Goal: Information Seeking & Learning: Learn about a topic

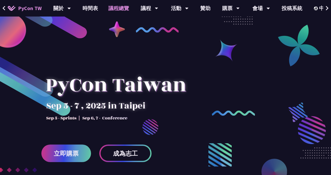
click at [118, 8] on link "議程總覽" at bounding box center [118, 8] width 31 height 17
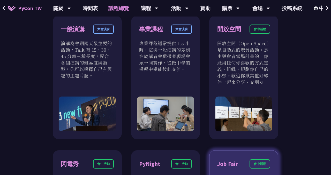
scroll to position [188, 0]
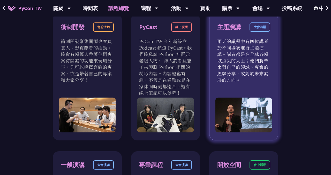
click at [241, 75] on p "兩天的議程中有四位講者於不同場次進行主題演講。講者都是在全球各領域頂尖的人士；他們將帶來對自己的領域、專案的經驗分享，或對於未來發展的方向。" at bounding box center [243, 60] width 53 height 45
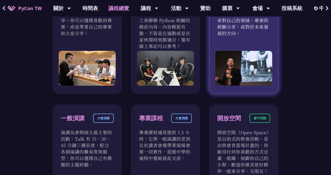
scroll to position [262, 0]
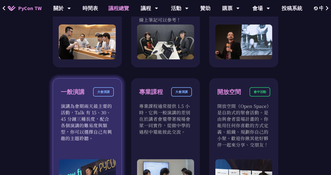
click at [81, 104] on p "演講為會期兩天最主要的活動，Talk 有 15、30、45 分鐘三種長度，配合各個演講的難易度與類型，你可以選擇自己有興趣的主題聆聽。" at bounding box center [87, 122] width 53 height 39
click at [68, 94] on div "一般演講" at bounding box center [73, 92] width 24 height 9
click at [83, 102] on div "一般演講 大會演講" at bounding box center [87, 95] width 53 height 16
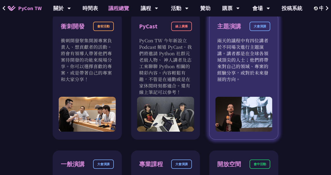
scroll to position [183, 0]
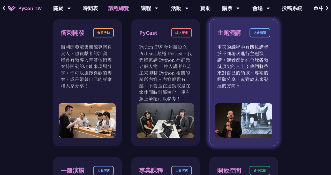
click at [222, 53] on p "兩天的議程中有四位講者於不同場次進行主題演講。講者都是在全球各領域頂尖的人士；他們將帶來對自己的領域、專案的經驗分享，或對於未來發展的方向。" at bounding box center [243, 66] width 53 height 45
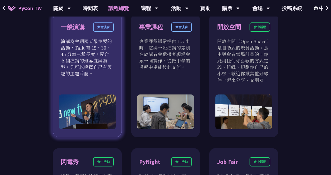
scroll to position [197, 0]
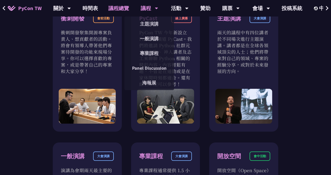
click at [71, 11] on div "議程" at bounding box center [62, 8] width 18 height 17
click at [153, 24] on link "主題演講" at bounding box center [149, 24] width 50 height 12
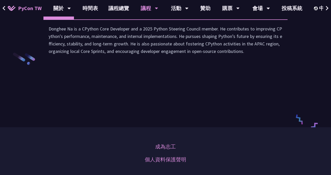
scroll to position [785, 0]
click at [88, 19] on li "演講" at bounding box center [88, 12] width 28 height 14
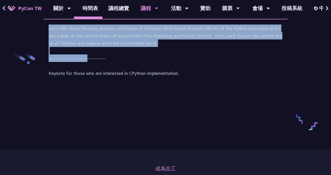
drag, startPoint x: 43, startPoint y: 90, endPoint x: 173, endPoint y: 110, distance: 131.3
click at [173, 87] on div "Let's talk about the past, present, and future of CPython. We'll review the pas…" at bounding box center [165, 53] width 244 height 69
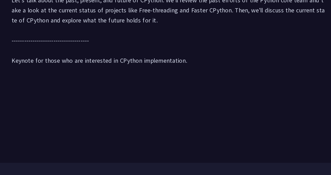
click at [133, 82] on div "Let's talk about the past, present, and future of CPython. We'll review the pas…" at bounding box center [166, 54] width 234 height 58
drag, startPoint x: 274, startPoint y: 88, endPoint x: 51, endPoint y: 95, distance: 223.2
click at [51, 82] on div "Let's talk about the past, present, and future of CPython. We'll review the pas…" at bounding box center [166, 54] width 234 height 58
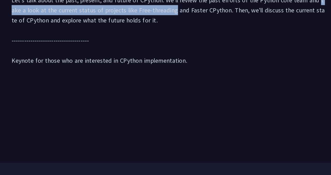
drag, startPoint x: 223, startPoint y: 88, endPoint x: 118, endPoint y: 99, distance: 105.6
click at [118, 82] on div "Let's talk about the past, present, and future of CPython. We'll review the pas…" at bounding box center [166, 54] width 234 height 58
click at [83, 82] on div "Let's talk about the past, present, and future of CPython. We'll review the pas…" at bounding box center [166, 54] width 234 height 58
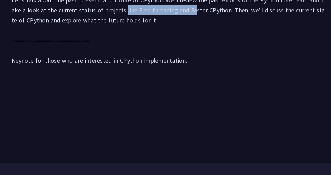
drag, startPoint x: 83, startPoint y: 96, endPoint x: 130, endPoint y: 98, distance: 47.2
click at [130, 82] on div "Let's talk about the past, present, and future of CPython. We'll review the pas…" at bounding box center [166, 54] width 234 height 58
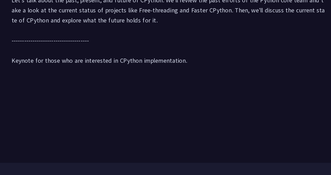
click at [117, 82] on div "Let's talk about the past, present, and future of CPython. We'll review the pas…" at bounding box center [166, 54] width 234 height 58
click at [205, 82] on div "Let's talk about the past, present, and future of CPython. We'll review the pas…" at bounding box center [166, 54] width 234 height 58
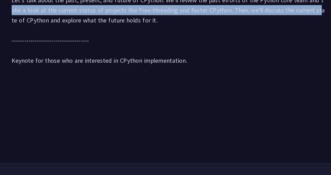
drag, startPoint x: 224, startPoint y: 89, endPoint x: 227, endPoint y: 93, distance: 5.2
click at [227, 82] on div "Let's talk about the past, present, and future of CPython. We'll review the pas…" at bounding box center [166, 54] width 234 height 58
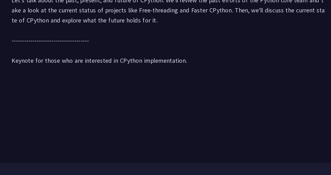
click at [103, 82] on div "Let's talk about the past, present, and future of CPython. We'll review the pas…" at bounding box center [166, 54] width 234 height 58
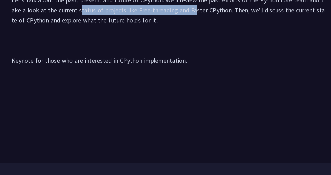
drag, startPoint x: 46, startPoint y: 96, endPoint x: 129, endPoint y: 96, distance: 82.6
click at [129, 87] on div "Let's talk about the past, present, and future of CPython. We'll review the pas…" at bounding box center [165, 53] width 244 height 69
click at [129, 82] on div "Let's talk about the past, present, and future of CPython. We'll review the pas…" at bounding box center [166, 54] width 234 height 58
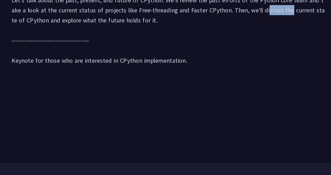
drag, startPoint x: 185, startPoint y: 97, endPoint x: 204, endPoint y: 96, distance: 19.2
click at [205, 82] on div "Let's talk about the past, present, and future of CPython. We'll review the pas…" at bounding box center [166, 54] width 234 height 58
click at [82, 82] on div "Let's talk about the past, present, and future of CPython. We'll review the pas…" at bounding box center [166, 54] width 234 height 58
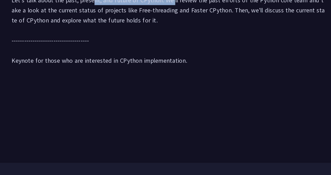
drag, startPoint x: 60, startPoint y: 90, endPoint x: 119, endPoint y: 90, distance: 58.8
click at [119, 82] on div "Let's talk about the past, present, and future of CPython. We'll review the pas…" at bounding box center [166, 54] width 234 height 58
click at [58, 19] on li "講者介紹" at bounding box center [58, 12] width 31 height 14
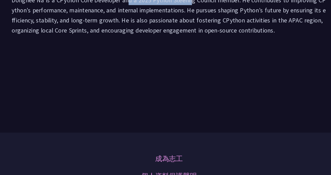
drag, startPoint x: 82, startPoint y: 89, endPoint x: 132, endPoint y: 88, distance: 50.0
click at [132, 60] on div "Donghee Na is a CPython Core Developer and a 2025 Python Steering Council membe…" at bounding box center [166, 42] width 234 height 35
drag, startPoint x: 153, startPoint y: 88, endPoint x: 180, endPoint y: 89, distance: 26.2
click at [180, 60] on div "Donghee Na is a CPython Core Developer and a 2025 Python Steering Council membe…" at bounding box center [166, 42] width 234 height 35
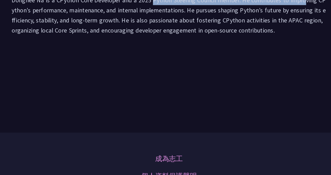
drag, startPoint x: 218, startPoint y: 88, endPoint x: 102, endPoint y: 91, distance: 116.0
click at [102, 60] on div "Donghee Na is a CPython Core Developer and a 2025 Python Steering Council membe…" at bounding box center [166, 42] width 234 height 35
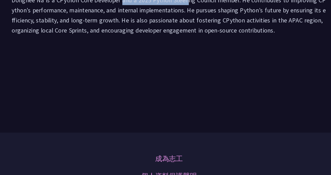
drag, startPoint x: 79, startPoint y: 88, endPoint x: 129, endPoint y: 91, distance: 50.8
click at [130, 60] on div "Donghee Na is a CPython Core Developer and a 2025 Python Steering Council membe…" at bounding box center [166, 42] width 234 height 35
click at [173, 60] on div "Donghee Na is a CPython Core Developer and a 2025 Python Steering Council membe…" at bounding box center [166, 42] width 234 height 35
drag, startPoint x: 172, startPoint y: 97, endPoint x: 206, endPoint y: 111, distance: 37.0
click at [207, 60] on div "Donghee Na is a CPython Core Developer and a 2025 Python Steering Council membe…" at bounding box center [166, 42] width 234 height 35
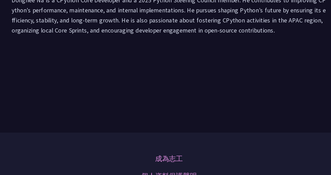
click at [89, 19] on li "演講" at bounding box center [88, 12] width 28 height 14
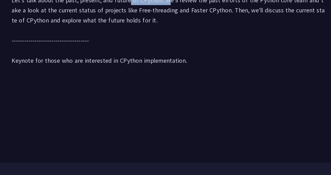
drag, startPoint x: 88, startPoint y: 89, endPoint x: 114, endPoint y: 89, distance: 25.9
click at [114, 82] on div "Let's talk about the past, present, and future of CPython. We'll review the pas…" at bounding box center [166, 54] width 234 height 58
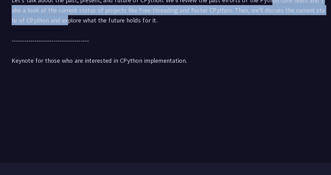
drag, startPoint x: 193, startPoint y: 88, endPoint x: 265, endPoint y: 96, distance: 72.6
click at [265, 82] on div "Let's talk about the past, present, and future of CPython. We'll review the pas…" at bounding box center [166, 54] width 234 height 58
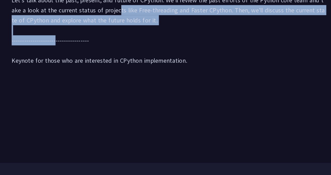
drag, startPoint x: 76, startPoint y: 96, endPoint x: 226, endPoint y: 102, distance: 150.5
click at [226, 82] on div "Let's talk about the past, present, and future of CPython. We'll review the pas…" at bounding box center [166, 54] width 234 height 58
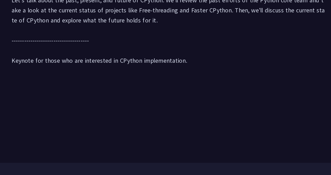
click at [58, 19] on li "講者介紹" at bounding box center [58, 12] width 31 height 14
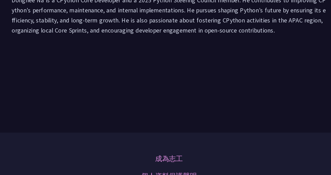
click at [85, 19] on li "演講" at bounding box center [88, 12] width 28 height 14
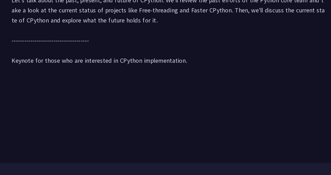
click at [63, 19] on li "講者介紹" at bounding box center [58, 12] width 31 height 14
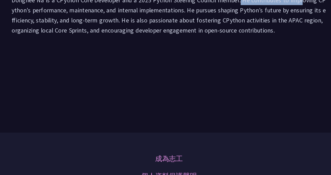
drag, startPoint x: 167, startPoint y: 89, endPoint x: 216, endPoint y: 87, distance: 48.4
click at [216, 60] on div "Donghee Na is a CPython Core Developer and a 2025 Python Steering Council membe…" at bounding box center [166, 42] width 234 height 35
drag, startPoint x: 219, startPoint y: 89, endPoint x: 82, endPoint y: 88, distance: 137.2
click at [82, 60] on div "Donghee Na is a CPython Core Developer and a 2025 Python Steering Council membe…" at bounding box center [166, 42] width 234 height 35
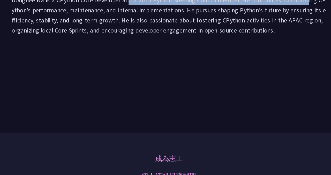
copy div "CPython Core Developer and a 2025 Python Steering Council member."
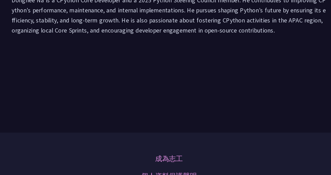
click at [87, 19] on li "演講" at bounding box center [88, 12] width 28 height 14
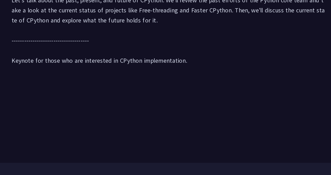
click at [203, 82] on div "Let's talk about the past, present, and future of CPython. We'll review the pas…" at bounding box center [166, 54] width 234 height 58
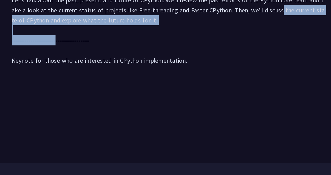
drag, startPoint x: 194, startPoint y: 96, endPoint x: 200, endPoint y: 106, distance: 11.1
click at [200, 82] on div "Let's talk about the past, present, and future of CPython. We'll review the pas…" at bounding box center [166, 54] width 234 height 58
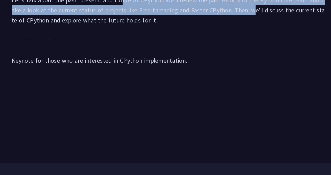
drag, startPoint x: 82, startPoint y: 90, endPoint x: 171, endPoint y: 94, distance: 89.1
click at [171, 82] on div "Let's talk about the past, present, and future of CPython. We'll review the pas…" at bounding box center [166, 54] width 234 height 58
click at [157, 82] on div "Let's talk about the past, present, and future of CPython. We'll review the pas…" at bounding box center [166, 54] width 234 height 58
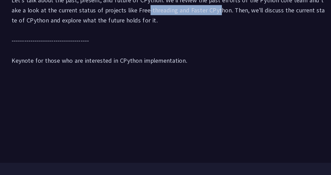
drag, startPoint x: 99, startPoint y: 95, endPoint x: 146, endPoint y: 96, distance: 47.1
click at [146, 82] on div "Let's talk about the past, present, and future of CPython. We'll review the pas…" at bounding box center [166, 54] width 234 height 58
drag, startPoint x: 98, startPoint y: 97, endPoint x: 169, endPoint y: 94, distance: 71.8
click at [169, 82] on div "Let's talk about the past, present, and future of CPython. We'll review the pas…" at bounding box center [166, 54] width 234 height 58
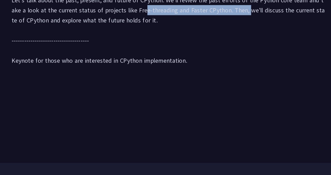
click at [169, 82] on div "Let's talk about the past, present, and future of CPython. We'll review the pas…" at bounding box center [166, 54] width 234 height 58
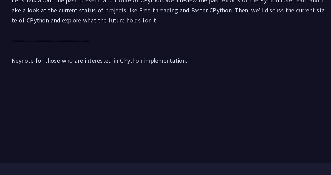
click at [216, 82] on div "Let's talk about the past, present, and future of CPython. We'll review the pas…" at bounding box center [166, 54] width 234 height 58
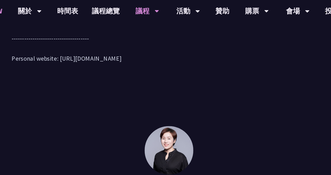
scroll to position [76, 0]
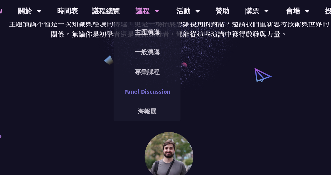
click at [151, 71] on link "Panel Discussion" at bounding box center [149, 68] width 50 height 12
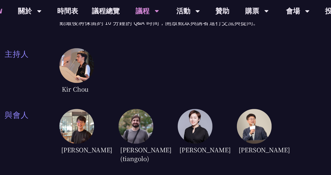
scroll to position [98, 0]
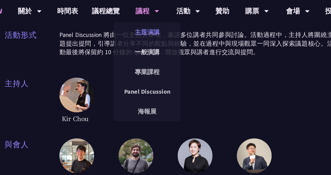
click at [149, 23] on link "主題演講" at bounding box center [149, 24] width 50 height 12
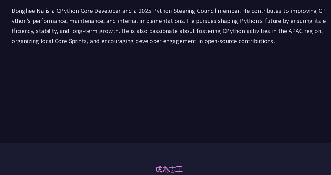
scroll to position [772, 0]
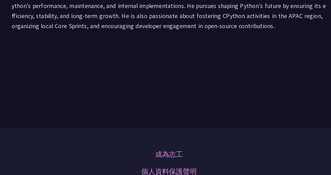
click at [84, 32] on li "演講" at bounding box center [88, 25] width 28 height 14
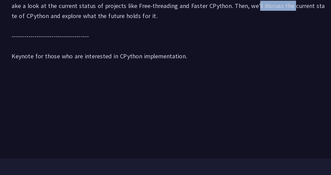
drag, startPoint x: 206, startPoint y: 110, endPoint x: 175, endPoint y: 108, distance: 30.4
click at [175, 96] on div "Let's talk about the past, present, and future of CPython. We'll review the pas…" at bounding box center [166, 67] width 234 height 58
click at [170, 96] on div "Let's talk about the past, present, and future of CPython. We'll review the pas…" at bounding box center [166, 67] width 234 height 58
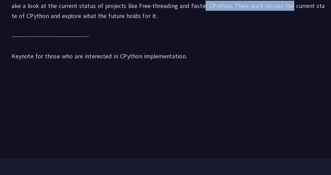
drag, startPoint x: 204, startPoint y: 109, endPoint x: 134, endPoint y: 108, distance: 69.4
click at [134, 96] on div "Let's talk about the past, present, and future of CPython. We'll review the pas…" at bounding box center [166, 67] width 234 height 58
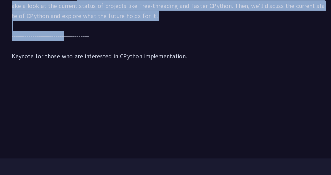
drag, startPoint x: 47, startPoint y: 101, endPoint x: 160, endPoint y: 120, distance: 115.4
click at [160, 101] on div "Let's talk about the past, present, and future of CPython. We'll review the pas…" at bounding box center [165, 66] width 244 height 69
click at [197, 96] on div "Let's talk about the past, present, and future of CPython. We'll review the pas…" at bounding box center [166, 67] width 234 height 58
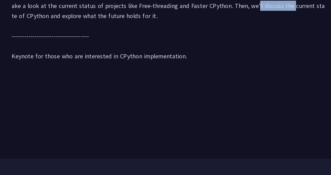
drag, startPoint x: 206, startPoint y: 111, endPoint x: 175, endPoint y: 110, distance: 30.8
click at [175, 96] on div "Let's talk about the past, present, and future of CPython. We'll review the pas…" at bounding box center [166, 67] width 234 height 58
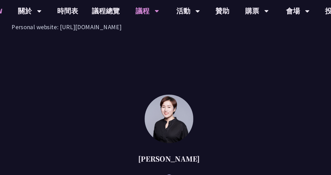
scroll to position [342, 0]
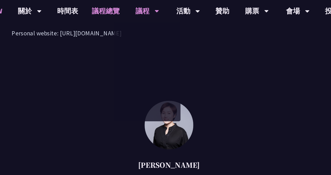
click at [117, 8] on link "議程總覽" at bounding box center [118, 8] width 31 height 17
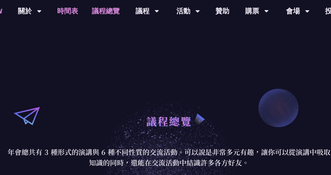
click at [91, 8] on link "時間表" at bounding box center [90, 8] width 26 height 17
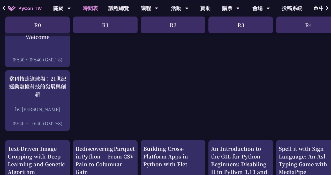
scroll to position [66, 0]
